Goal: Complete application form

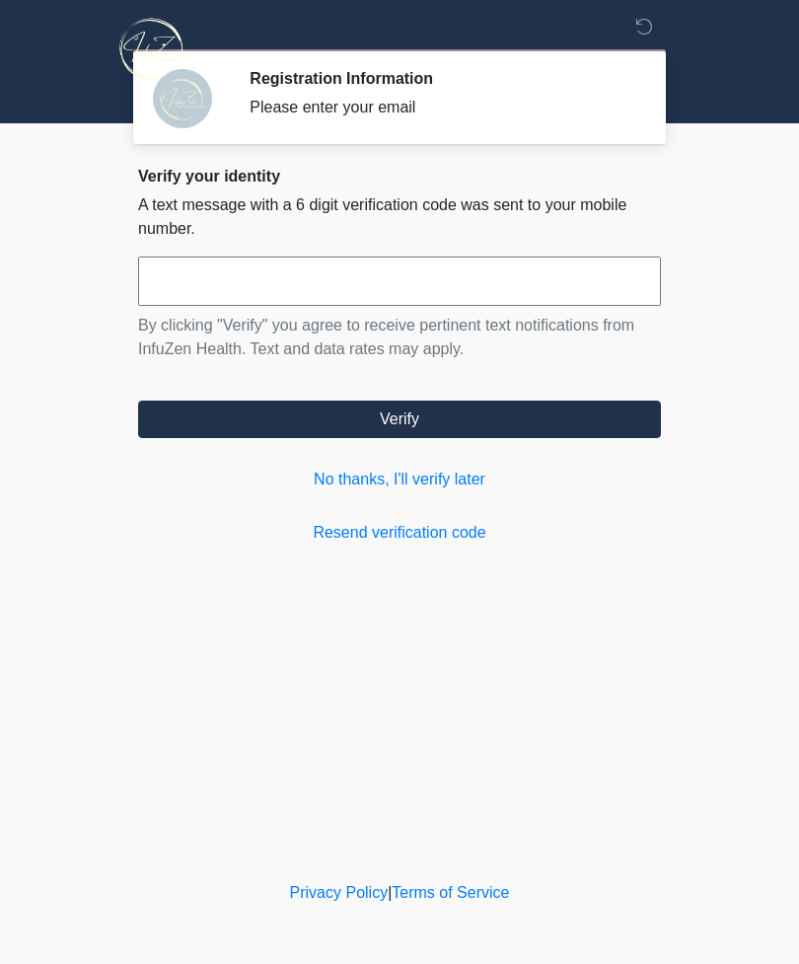
click at [513, 419] on button "Verify" at bounding box center [399, 418] width 523 height 37
click at [449, 472] on link "No thanks, I'll verify later" at bounding box center [399, 479] width 523 height 24
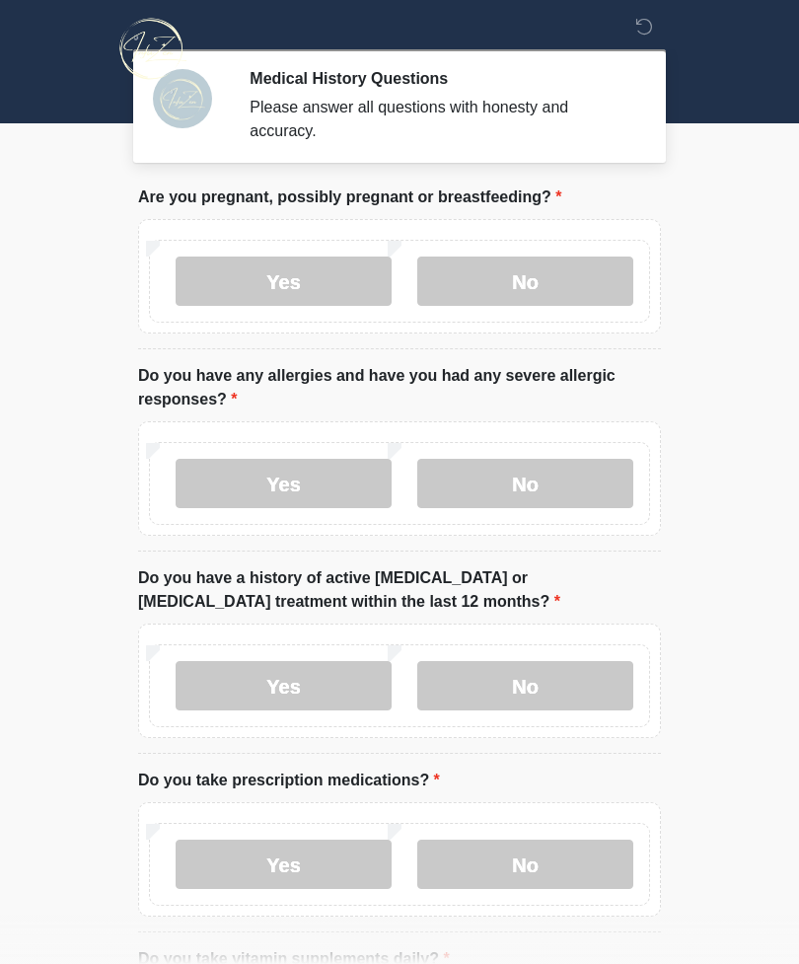
click at [566, 291] on label "No" at bounding box center [525, 280] width 216 height 49
click at [602, 488] on label "No" at bounding box center [525, 483] width 216 height 49
click at [575, 691] on label "No" at bounding box center [525, 685] width 216 height 49
click at [568, 853] on label "No" at bounding box center [525, 863] width 216 height 49
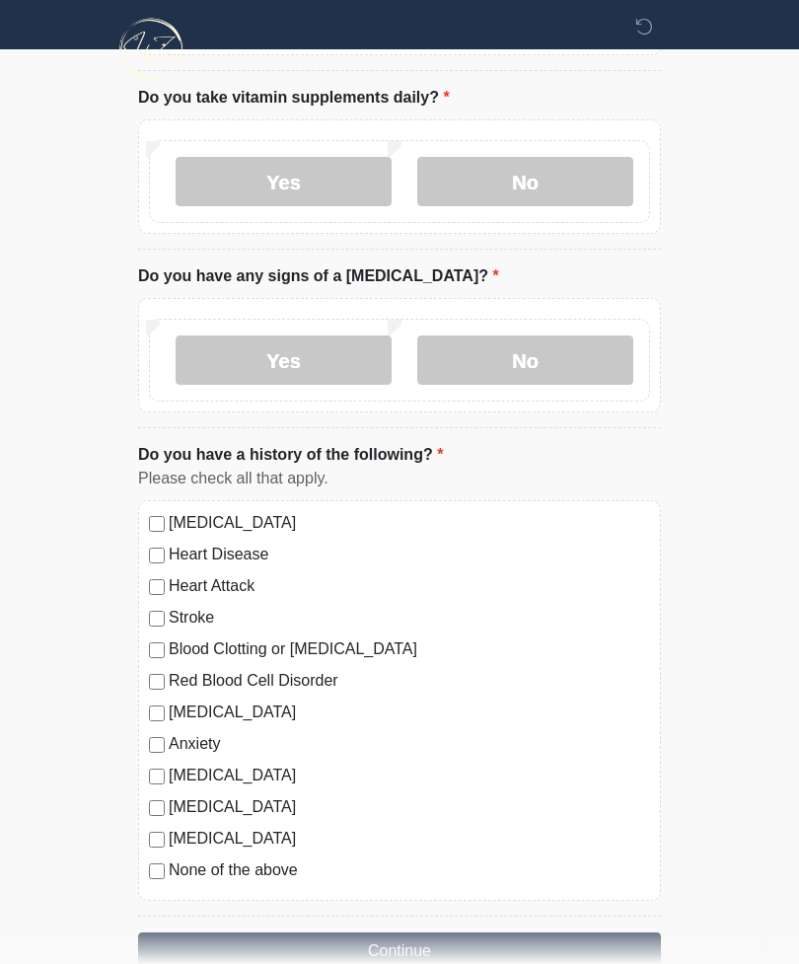
scroll to position [860, 0]
click at [584, 177] on label "No" at bounding box center [525, 182] width 216 height 49
click at [608, 354] on label "No" at bounding box center [525, 360] width 216 height 49
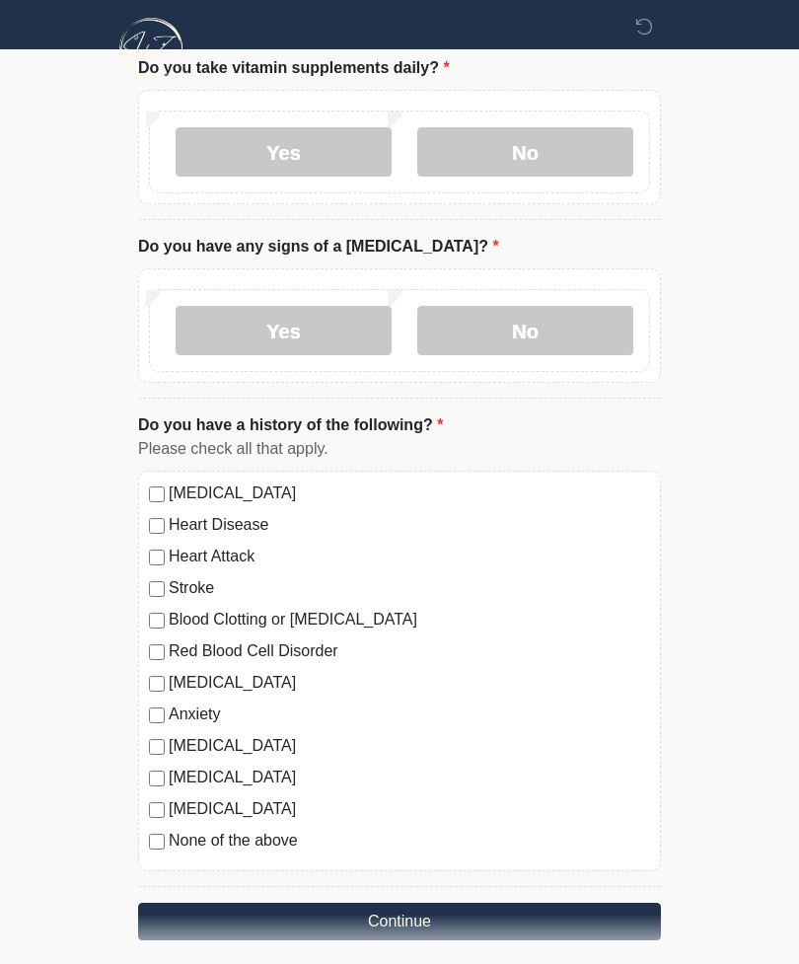
scroll to position [907, 0]
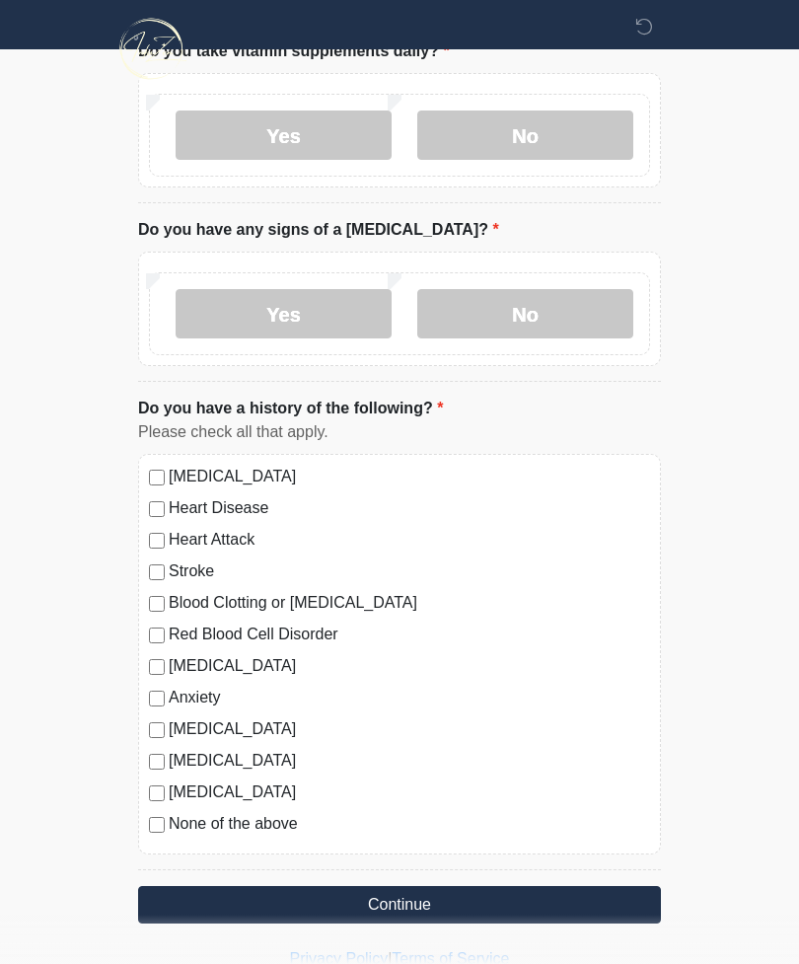
click at [468, 906] on button "Continue" at bounding box center [399, 904] width 523 height 37
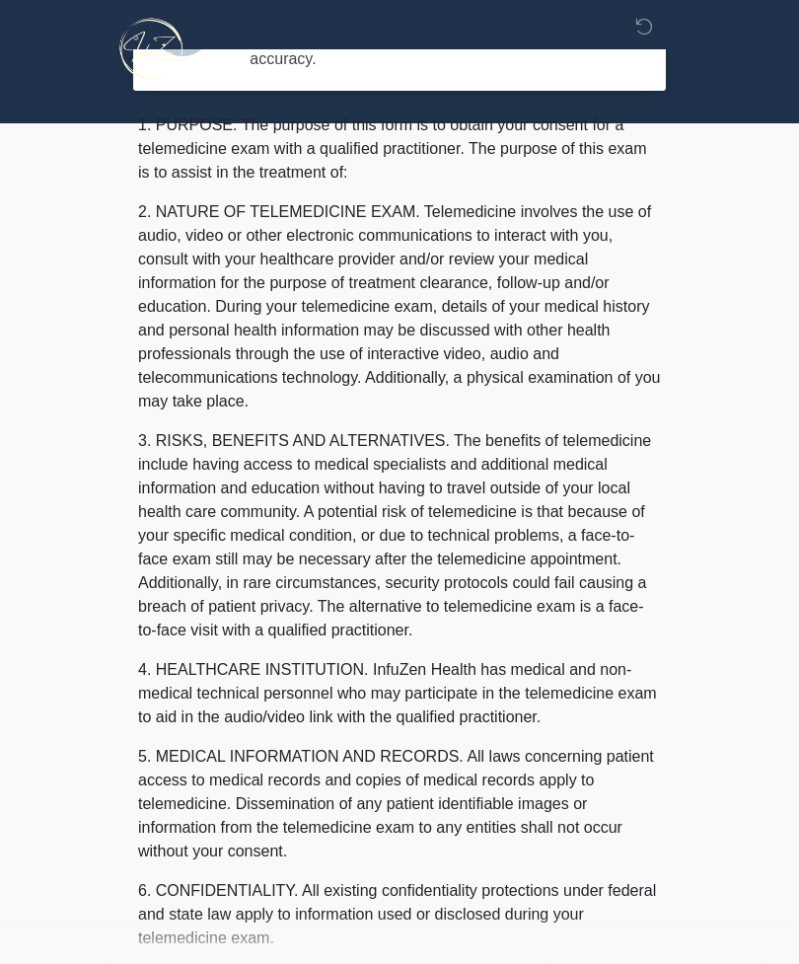
scroll to position [0, 0]
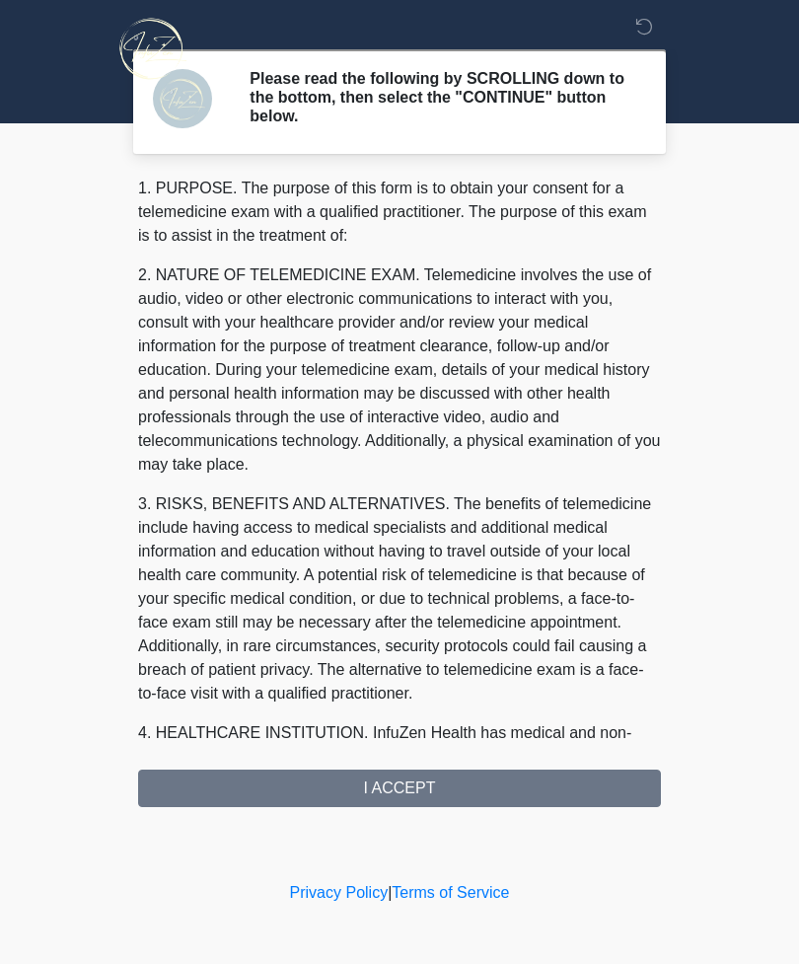
click at [479, 772] on div "1. PURPOSE. The purpose of this form is to obtain your consent for a telemedici…" at bounding box center [399, 492] width 523 height 630
click at [489, 781] on div "1. PURPOSE. The purpose of this form is to obtain your consent for a telemedici…" at bounding box center [399, 492] width 523 height 630
click at [434, 786] on div "1. PURPOSE. The purpose of this form is to obtain your consent for a telemedici…" at bounding box center [399, 492] width 523 height 630
click at [419, 782] on div "1. PURPOSE. The purpose of this form is to obtain your consent for a telemedici…" at bounding box center [399, 492] width 523 height 630
click at [371, 794] on div "1. PURPOSE. The purpose of this form is to obtain your consent for a telemedici…" at bounding box center [399, 492] width 523 height 630
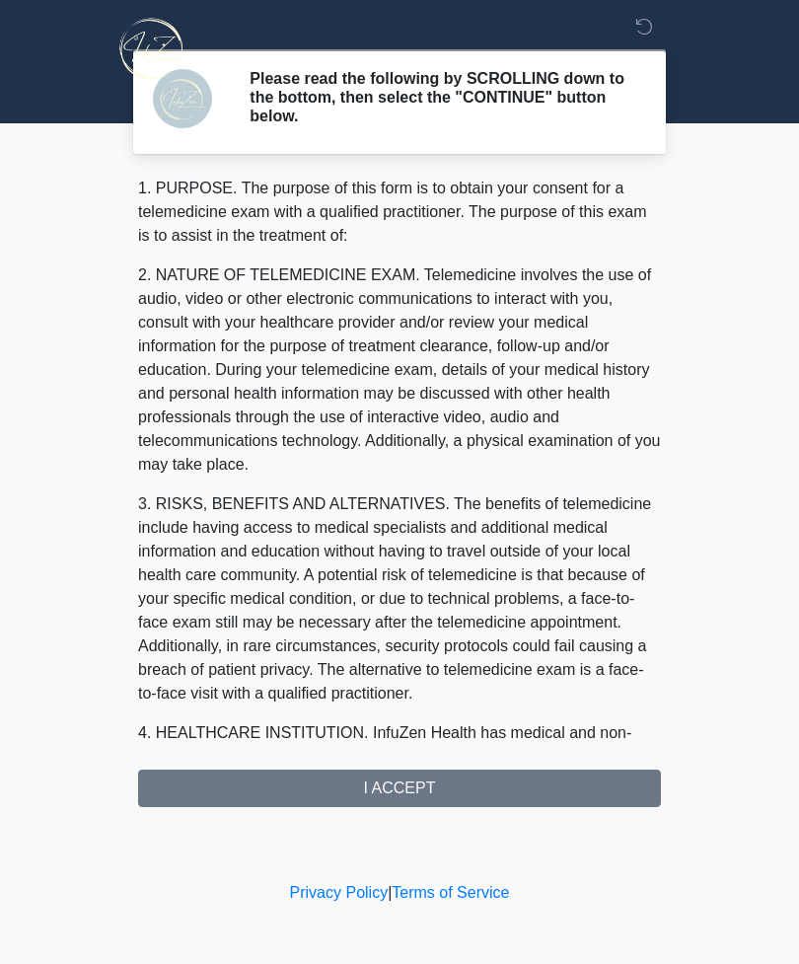
click at [389, 782] on div "1. PURPOSE. The purpose of this form is to obtain your consent for a telemedici…" at bounding box center [399, 492] width 523 height 630
click at [460, 773] on div "1. PURPOSE. The purpose of this form is to obtain your consent for a telemedici…" at bounding box center [399, 492] width 523 height 630
click at [496, 778] on div "1. PURPOSE. The purpose of this form is to obtain your consent for a telemedici…" at bounding box center [399, 492] width 523 height 630
click at [477, 884] on link "Terms of Service" at bounding box center [450, 892] width 117 height 17
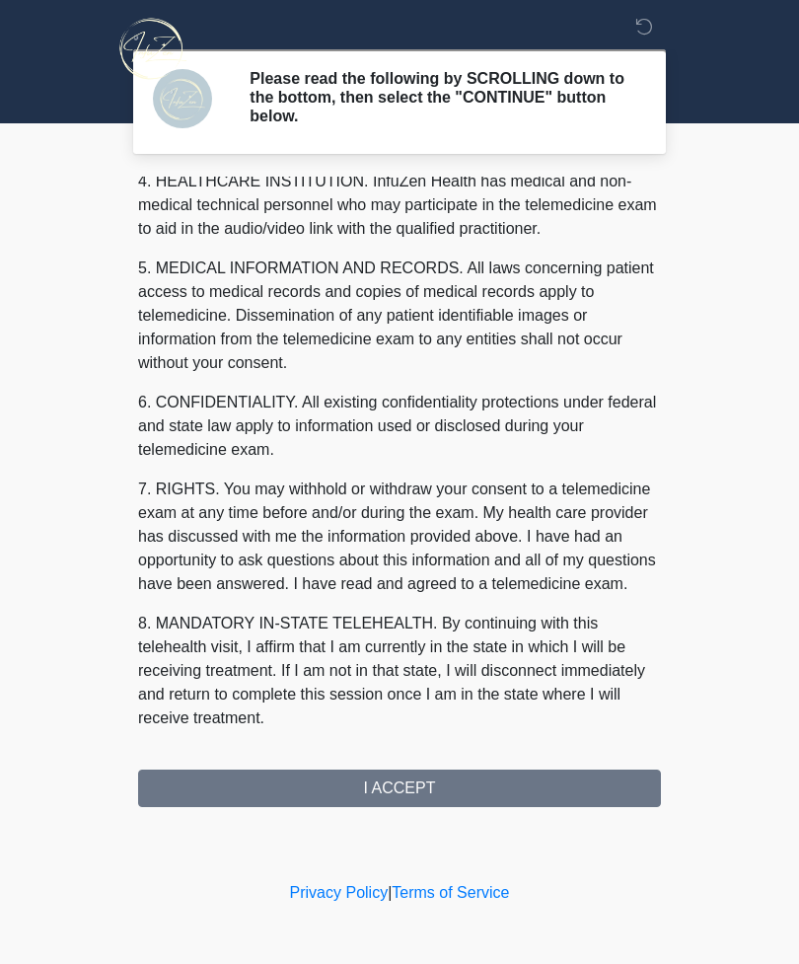
click at [471, 791] on div "1. PURPOSE. The purpose of this form is to obtain your consent for a telemedici…" at bounding box center [399, 492] width 523 height 630
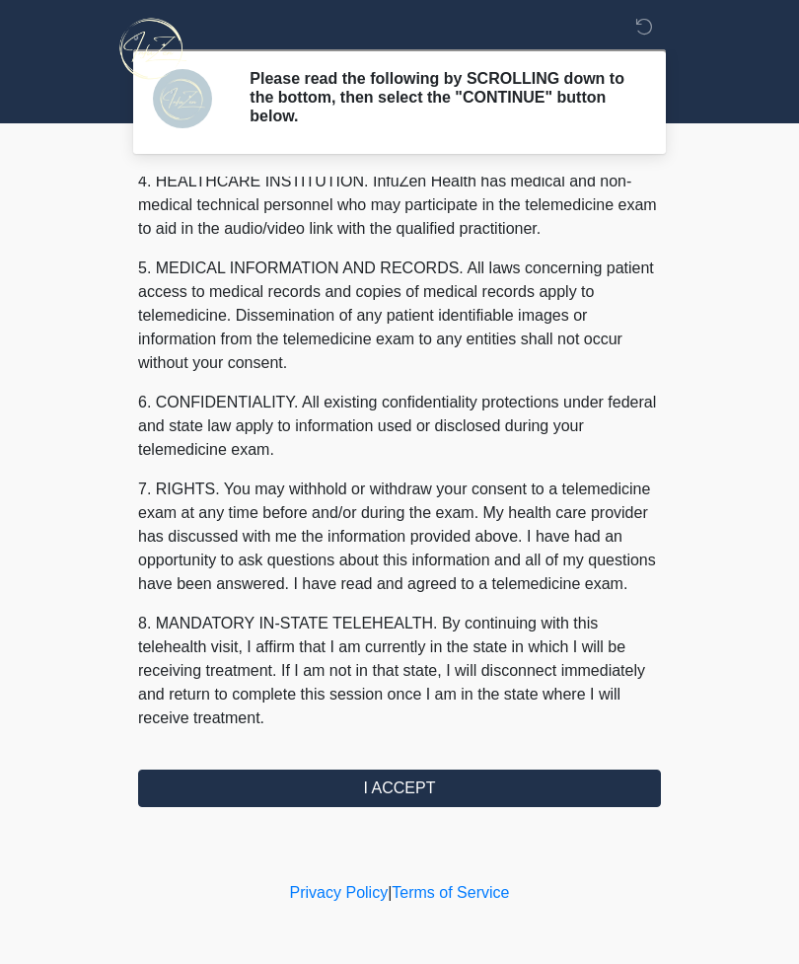
scroll to position [575, 0]
click at [214, 775] on button "I ACCEPT" at bounding box center [399, 787] width 523 height 37
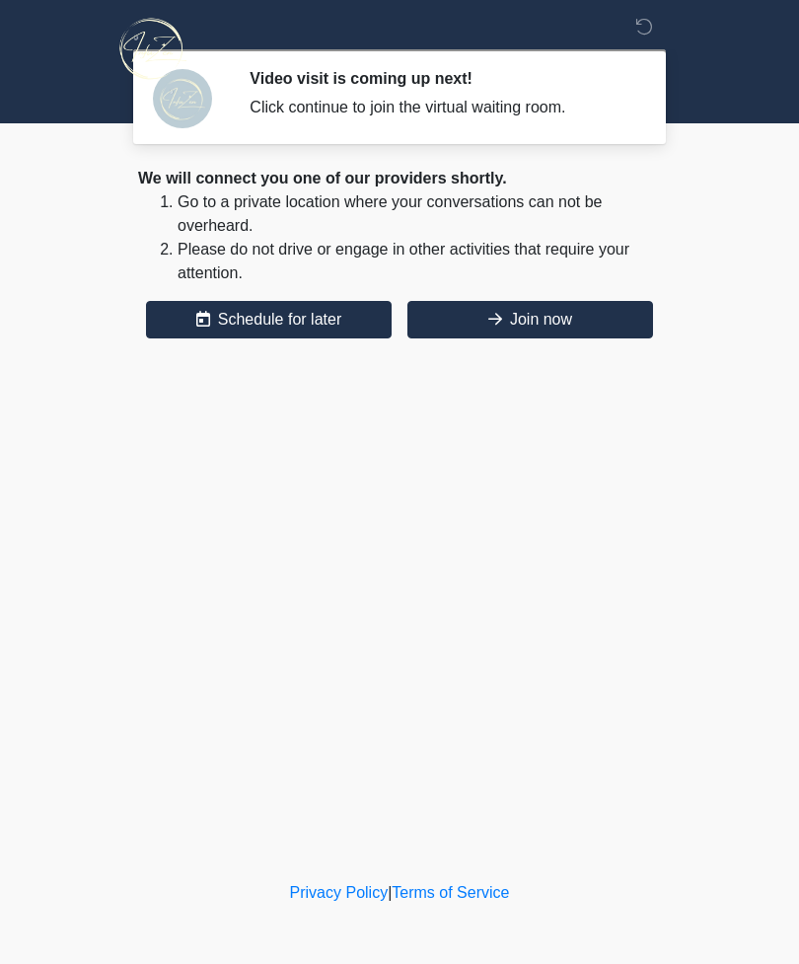
click at [513, 323] on button "Join now" at bounding box center [530, 319] width 246 height 37
